Goal: Navigation & Orientation: Find specific page/section

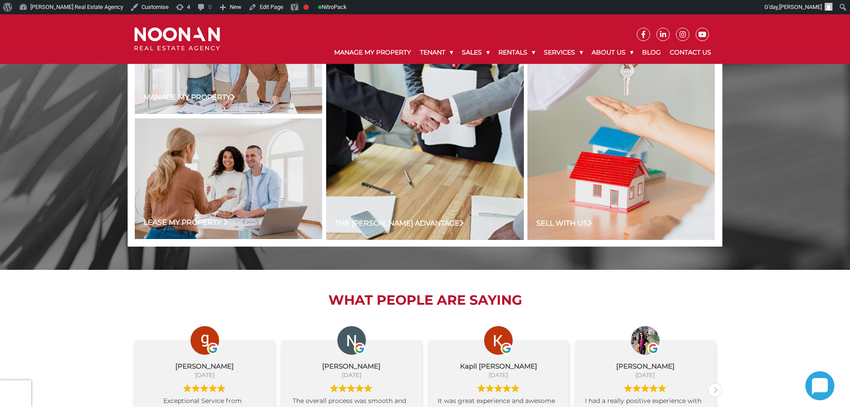
scroll to position [925, 0]
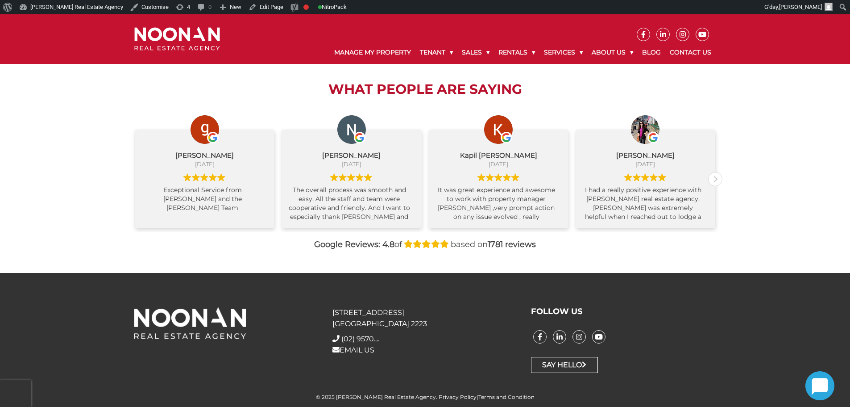
click at [200, 102] on div "What People are Saying [PERSON_NAME] [DATE] Exceptional Service from [PERSON_NA…" at bounding box center [425, 165] width 595 height 213
click at [408, 239] on span at bounding box center [426, 244] width 45 height 10
click at [625, 244] on div "Google Reviews: 4.8 of based on 1781 reviews" at bounding box center [425, 244] width 595 height 12
drag, startPoint x: 405, startPoint y: 244, endPoint x: 454, endPoint y: 245, distance: 48.2
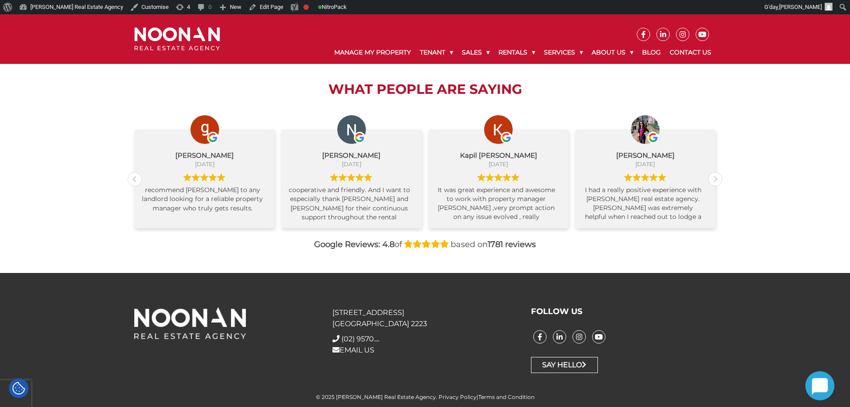
click at [454, 245] on div "Google Reviews: 4.8 of based on 1781 reviews" at bounding box center [425, 244] width 595 height 12
click at [451, 245] on span "based on 1781 reviews" at bounding box center [493, 244] width 85 height 10
drag, startPoint x: 451, startPoint y: 245, endPoint x: 412, endPoint y: 245, distance: 39.3
click at [412, 245] on div "Google Reviews: 4.8 of based on 1781 reviews" at bounding box center [425, 244] width 595 height 12
click at [462, 256] on div "What People are Saying [PERSON_NAME] [DATE] Exceptional Service from [PERSON_NA…" at bounding box center [425, 165] width 595 height 213
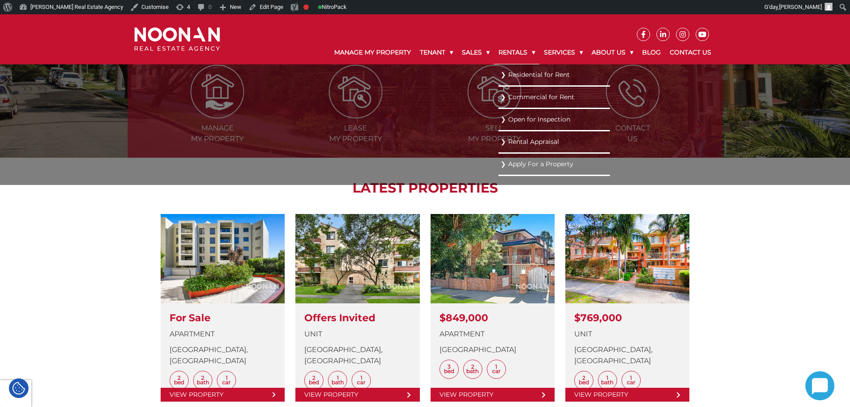
scroll to position [77, 0]
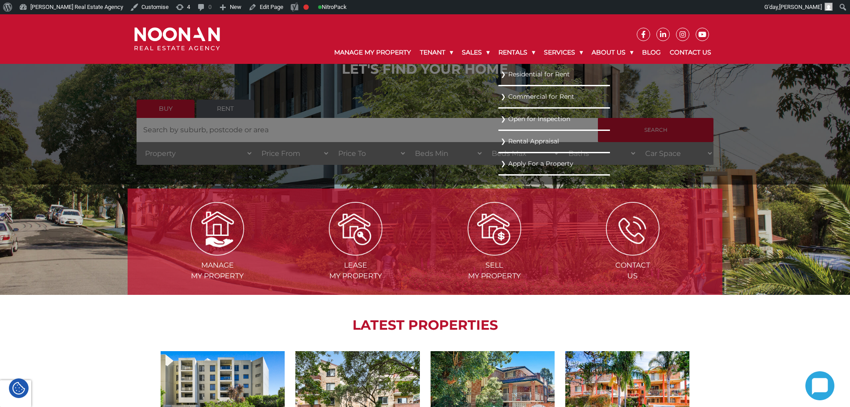
click at [508, 73] on link "Residential for Rent" at bounding box center [554, 74] width 107 height 12
